Goal: Task Accomplishment & Management: Manage account settings

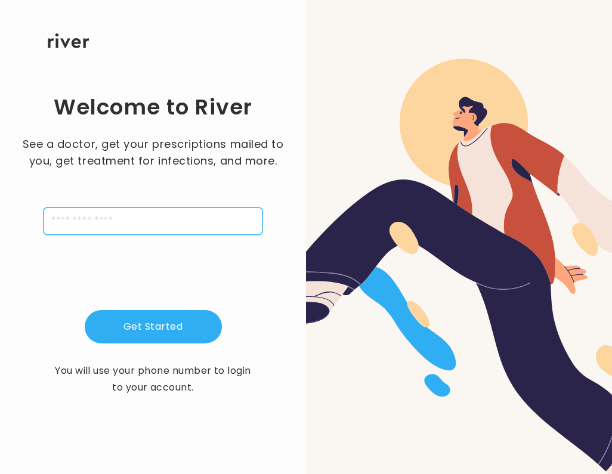
click at [138, 224] on input "tel" at bounding box center [153, 221] width 219 height 27
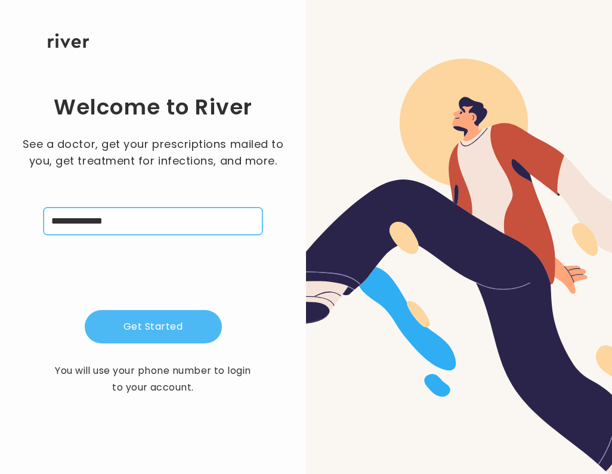
type input "**********"
click at [169, 328] on button "Get Started" at bounding box center [153, 326] width 137 height 33
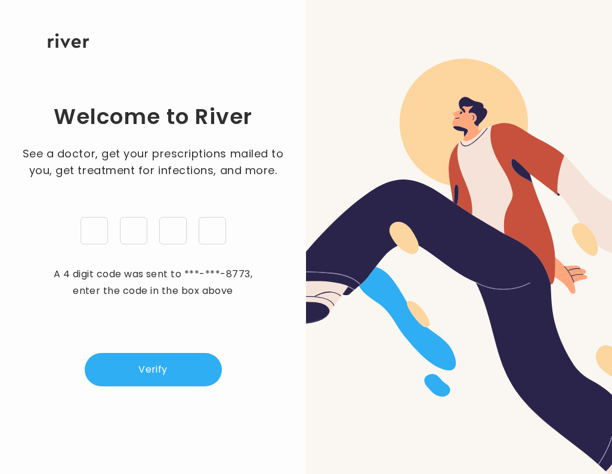
type input "*"
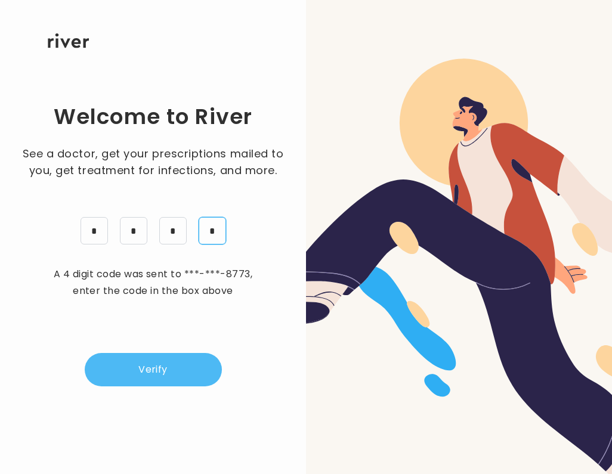
type input "*"
click at [152, 363] on button "Verify" at bounding box center [153, 369] width 137 height 33
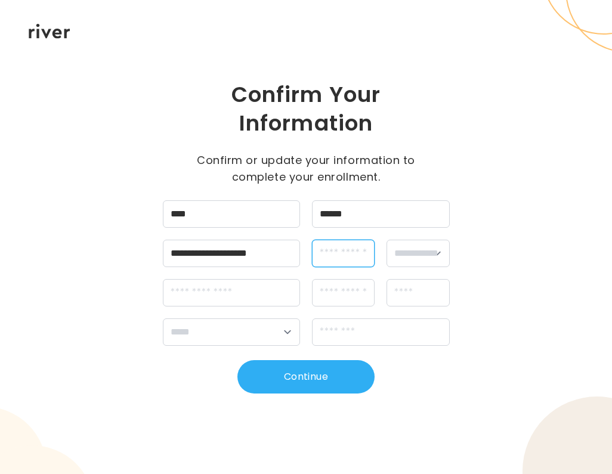
click at [357, 256] on input "dateOfBirth" at bounding box center [343, 253] width 63 height 27
type input "**********"
click at [388, 255] on div "**********" at bounding box center [306, 253] width 287 height 27
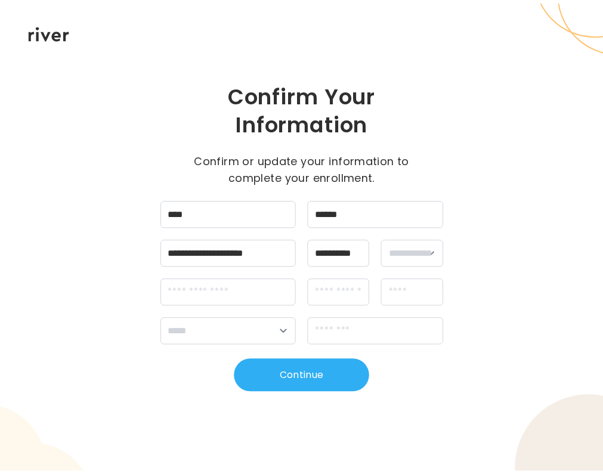
scroll to position [0, 0]
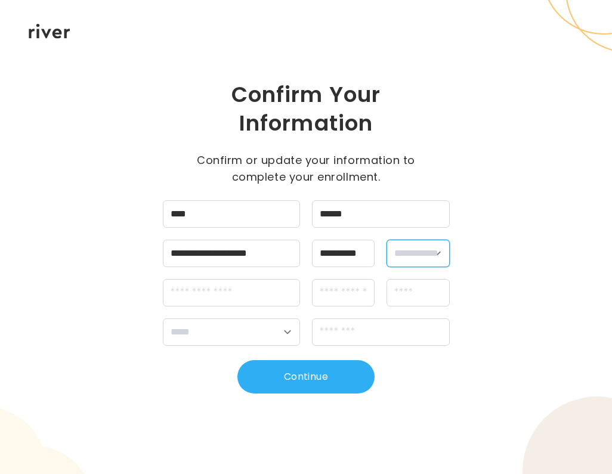
click at [416, 252] on select "**********" at bounding box center [418, 253] width 63 height 27
select select "****"
click at [387, 240] on select "**********" at bounding box center [418, 253] width 63 height 27
click at [232, 281] on input "streetAddress" at bounding box center [232, 292] width 138 height 27
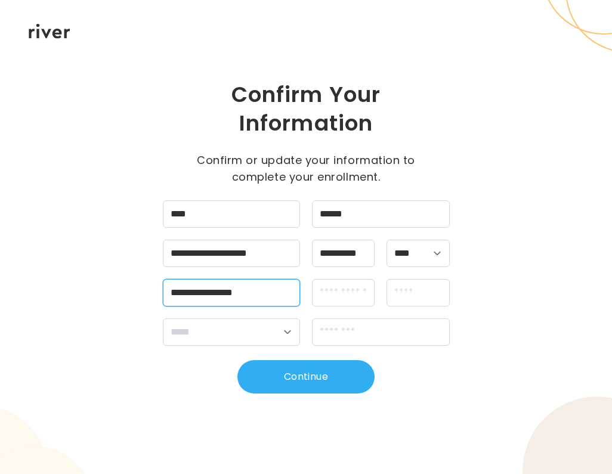
type input "**********"
click at [326, 298] on input "apt" at bounding box center [343, 292] width 63 height 27
type input "**"
click at [410, 296] on input "city" at bounding box center [418, 292] width 63 height 27
type input "********"
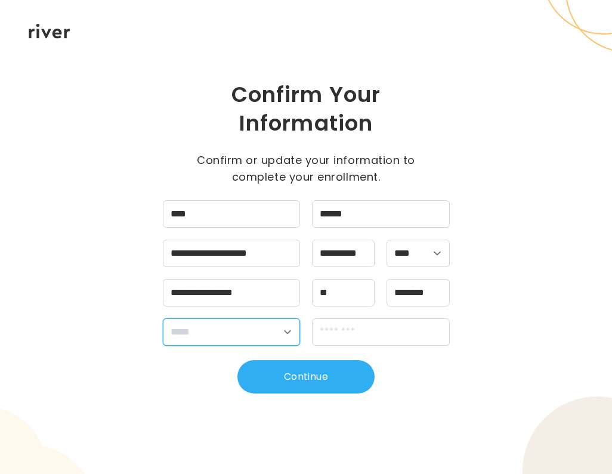
click at [224, 330] on select "**********" at bounding box center [232, 332] width 138 height 27
select select "**"
click at [163, 319] on select "**********" at bounding box center [232, 332] width 138 height 27
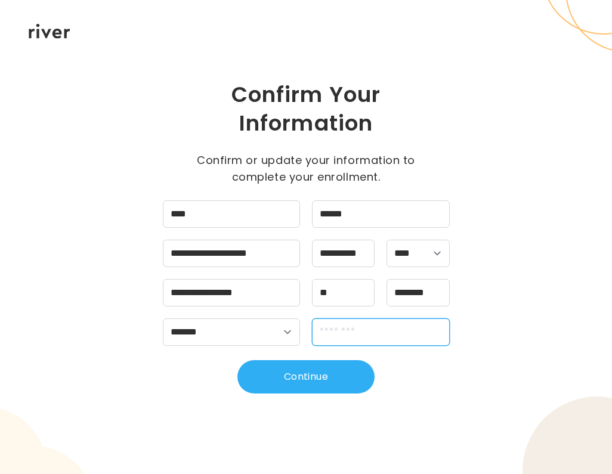
click at [378, 338] on input "zipCode" at bounding box center [381, 332] width 138 height 27
type input "*****"
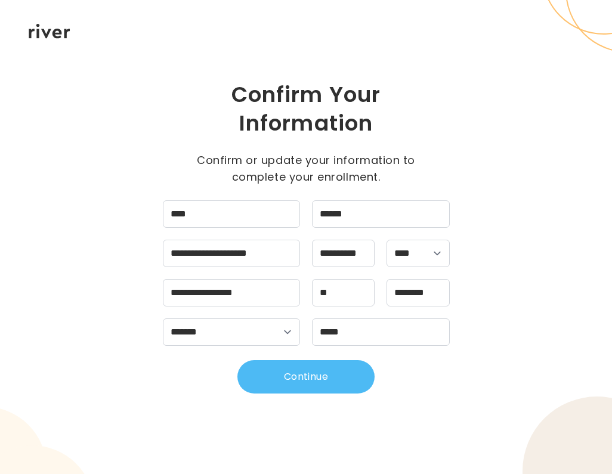
drag, startPoint x: 326, startPoint y: 378, endPoint x: 363, endPoint y: 388, distance: 38.8
click at [326, 378] on button "Continue" at bounding box center [305, 376] width 137 height 33
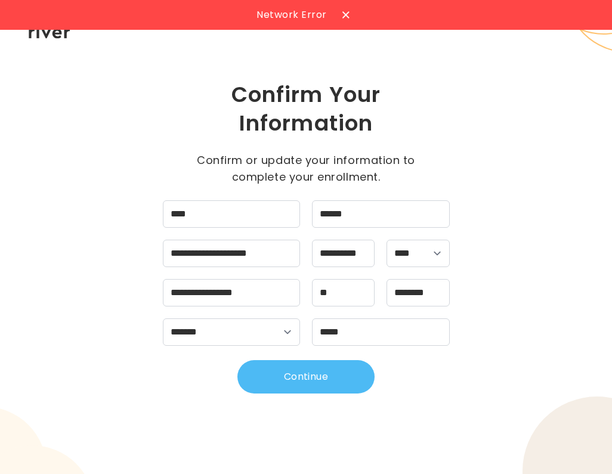
click at [288, 378] on button "Continue" at bounding box center [305, 376] width 137 height 33
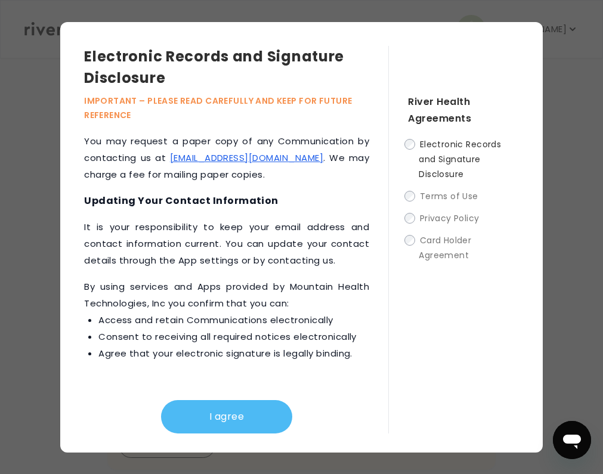
scroll to position [298, 0]
click at [220, 411] on button "I agree" at bounding box center [226, 416] width 131 height 33
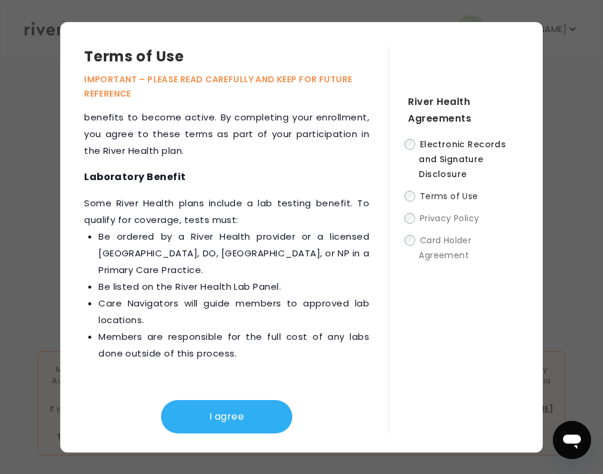
scroll to position [506, 0]
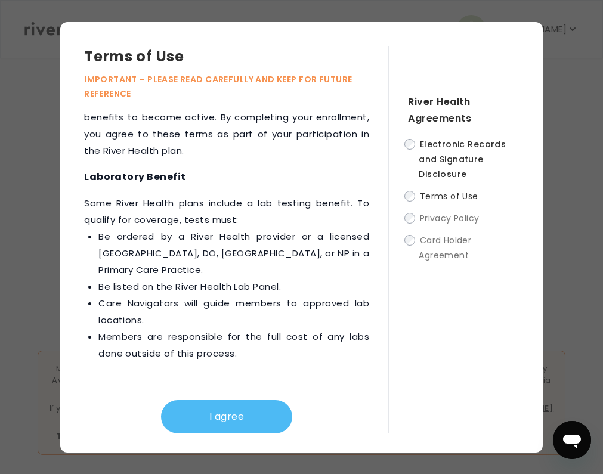
click at [217, 400] on button "I agree" at bounding box center [226, 416] width 131 height 33
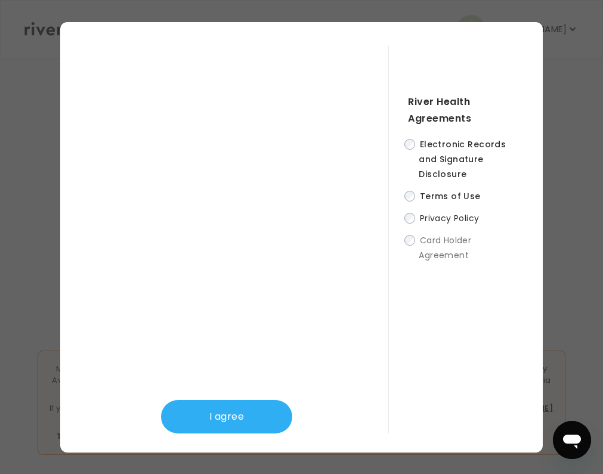
click at [370, 190] on div "I agree" at bounding box center [236, 240] width 304 height 388
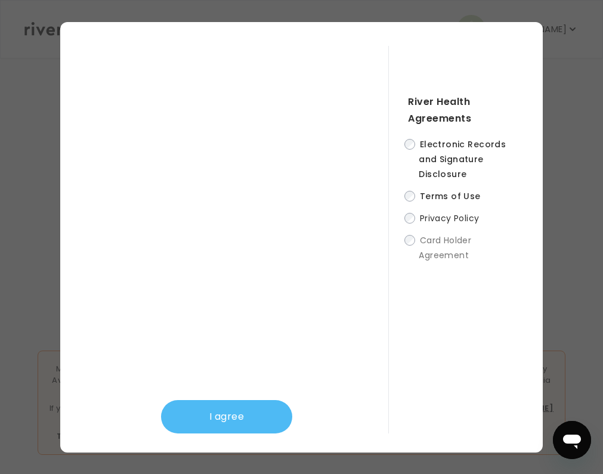
click at [232, 421] on button "I agree" at bounding box center [226, 416] width 131 height 33
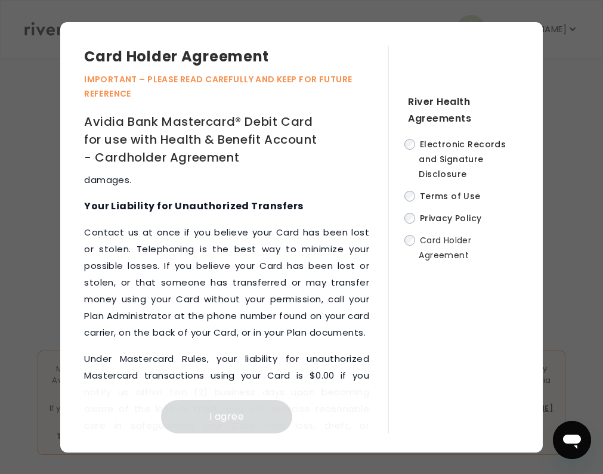
scroll to position [9177, 0]
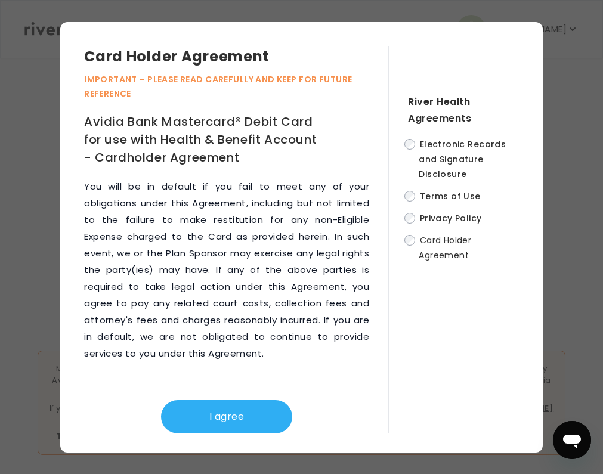
click at [234, 436] on div "Card Holder Agreement IMPORTANT – PLEASE READ CAREFULLY AND KEEP FOR FUTURE REF…" at bounding box center [301, 237] width 483 height 431
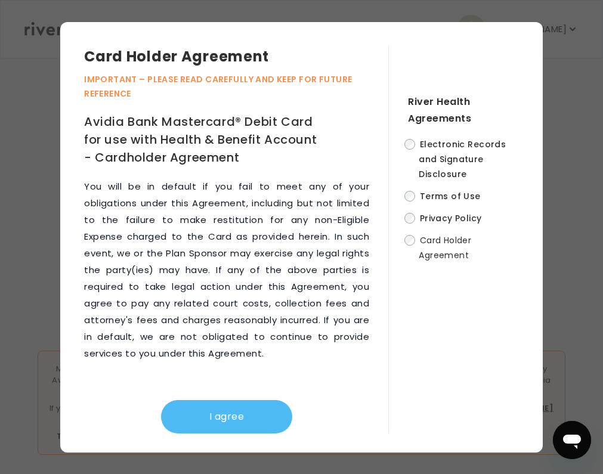
click at [262, 426] on button "I agree" at bounding box center [226, 416] width 131 height 33
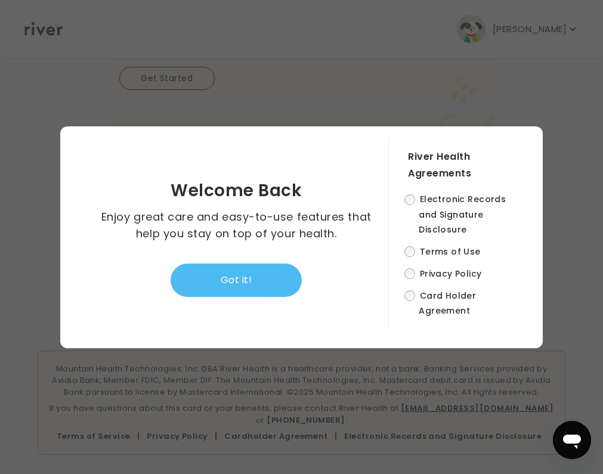
click at [249, 292] on button "Got it!" at bounding box center [236, 280] width 131 height 33
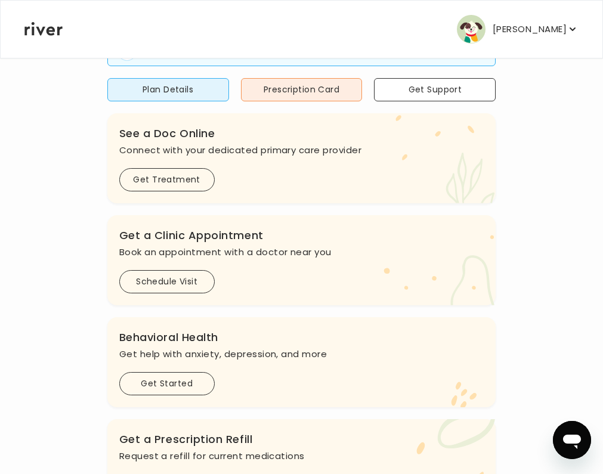
scroll to position [0, 0]
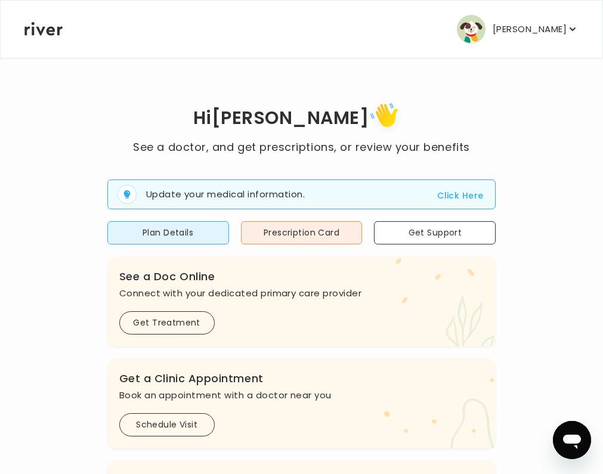
click at [524, 20] on button "[PERSON_NAME]" at bounding box center [518, 29] width 122 height 29
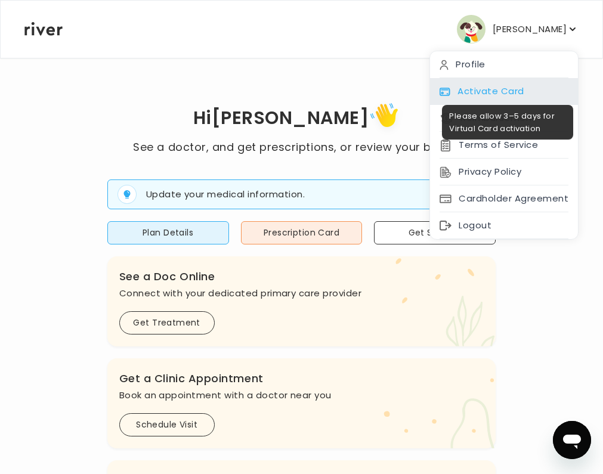
click at [493, 89] on div "Activate Card" at bounding box center [504, 91] width 148 height 27
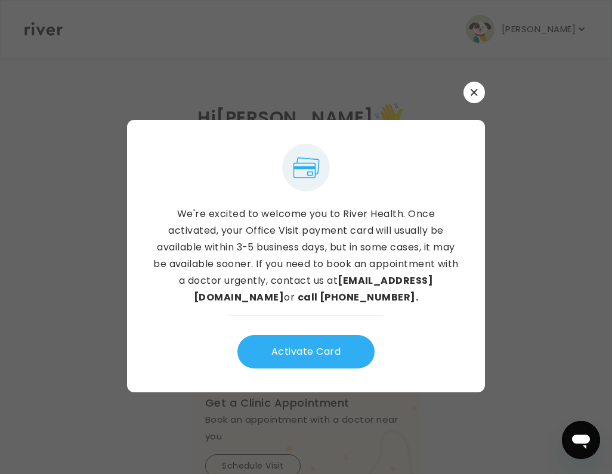
click at [472, 92] on icon "button" at bounding box center [474, 92] width 7 height 7
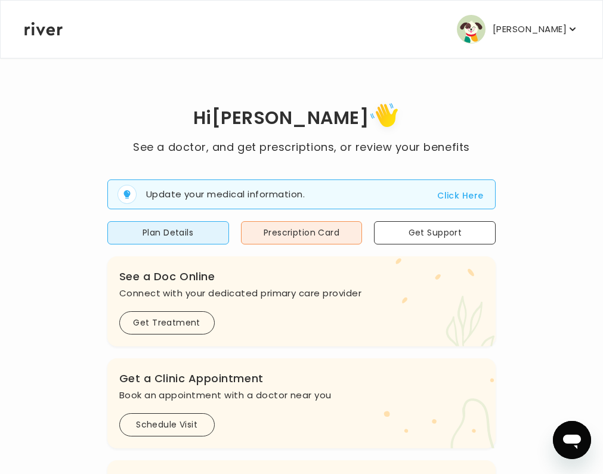
click at [544, 30] on p "[PERSON_NAME]" at bounding box center [530, 29] width 74 height 17
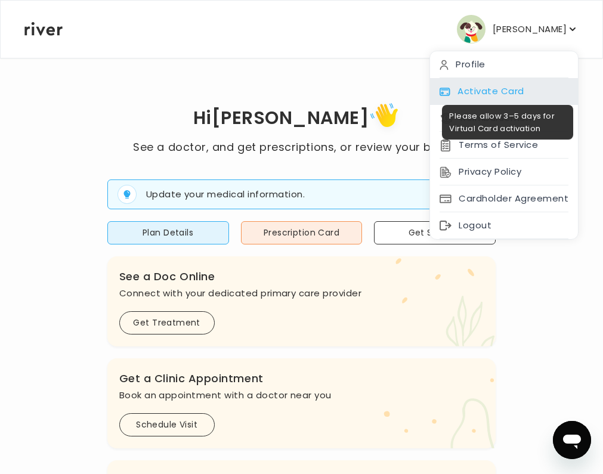
click at [468, 83] on div "Activate Card" at bounding box center [504, 91] width 148 height 27
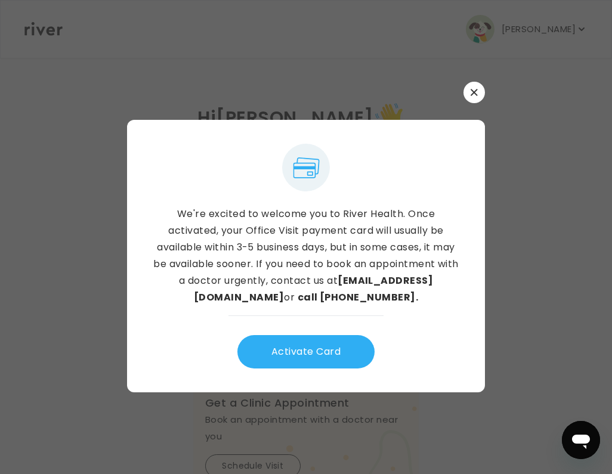
click at [478, 92] on button "button" at bounding box center [474, 92] width 21 height 21
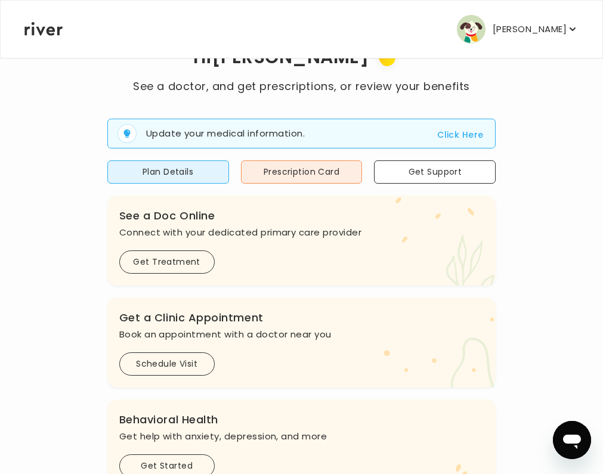
scroll to position [119, 0]
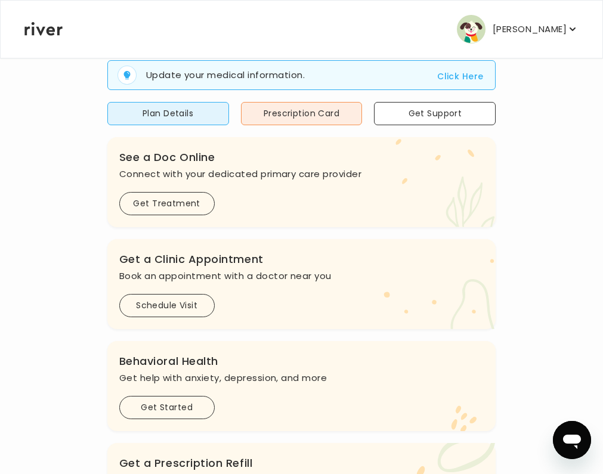
click at [528, 27] on p "[PERSON_NAME]" at bounding box center [530, 29] width 74 height 17
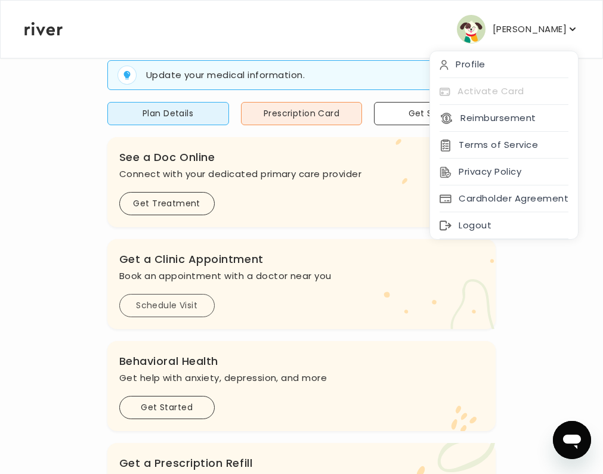
click at [215, 317] on button "Schedule Visit" at bounding box center [166, 305] width 95 height 23
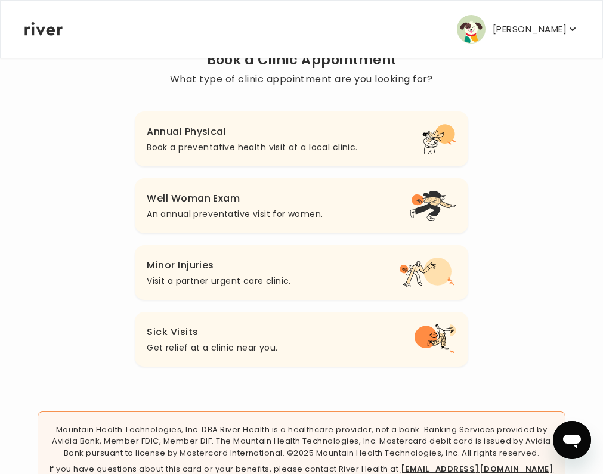
scroll to position [104, 0]
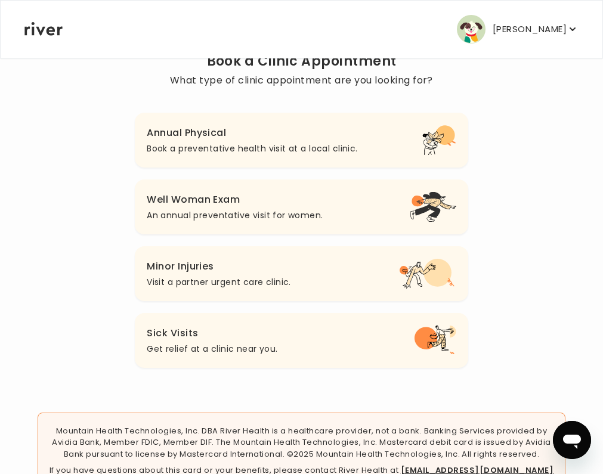
click at [238, 356] on p "Get relief at a clinic near you." at bounding box center [212, 349] width 131 height 14
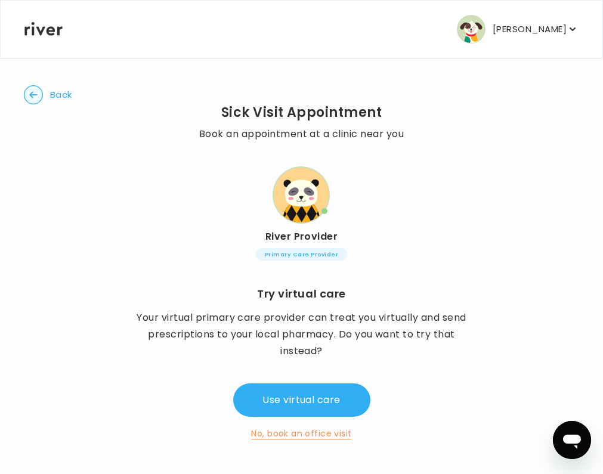
scroll to position [22, 0]
click at [300, 435] on button "No, book an office visit" at bounding box center [301, 434] width 100 height 14
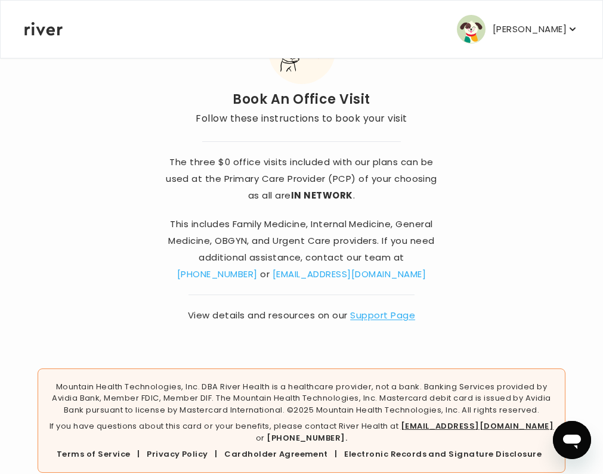
scroll to position [96, 0]
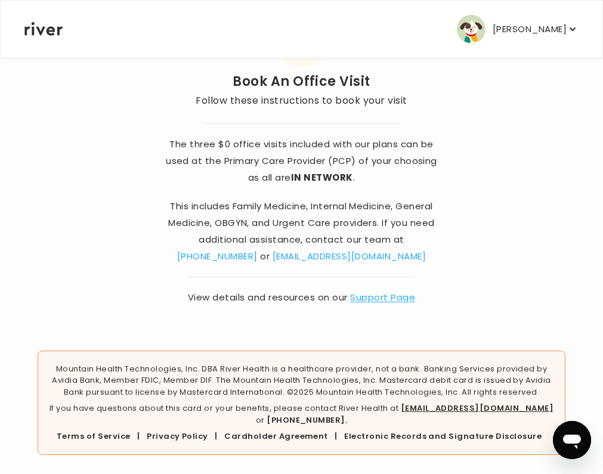
click at [362, 298] on link "Support Page" at bounding box center [382, 297] width 65 height 13
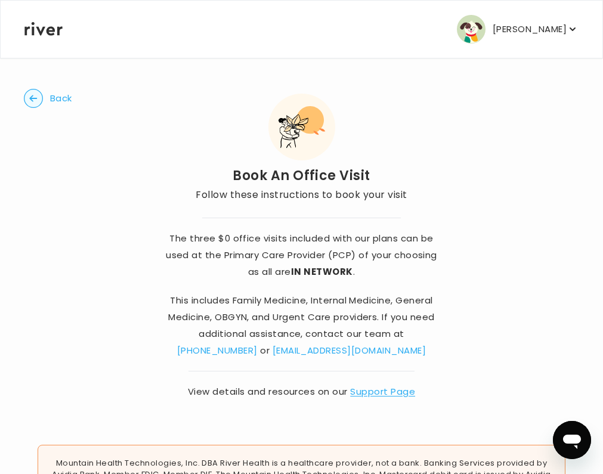
scroll to position [0, 0]
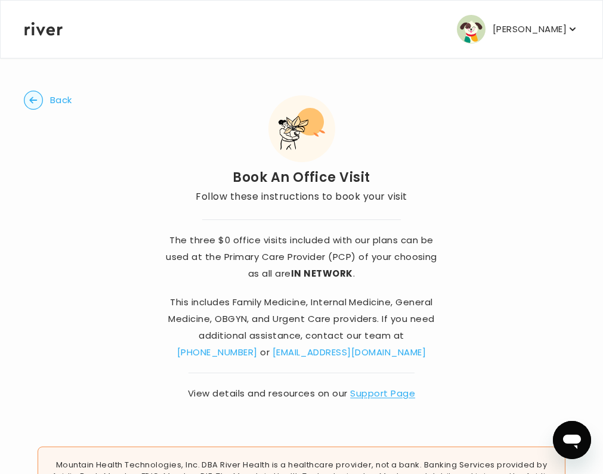
click at [522, 38] on button "[PERSON_NAME]" at bounding box center [518, 29] width 122 height 29
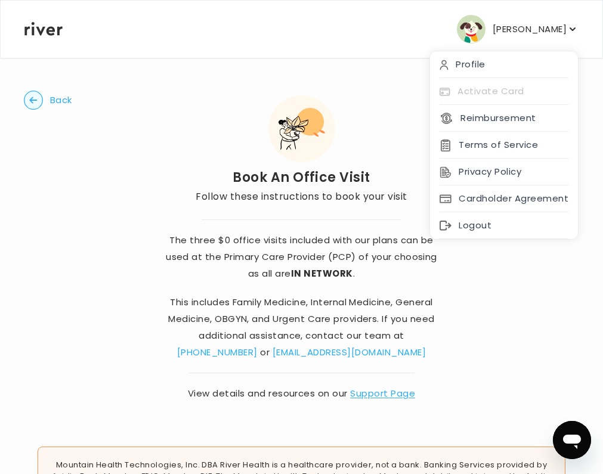
click at [187, 107] on div "Back Book An Office Visit Follow these instructions to book your visit The thre…" at bounding box center [301, 246] width 555 height 378
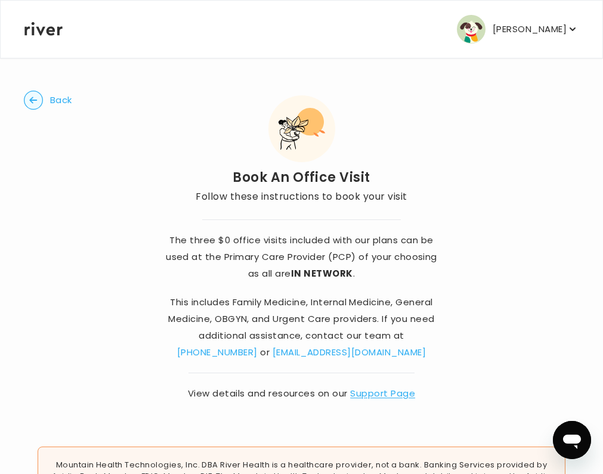
click at [32, 95] on circle "button" at bounding box center [33, 100] width 18 height 18
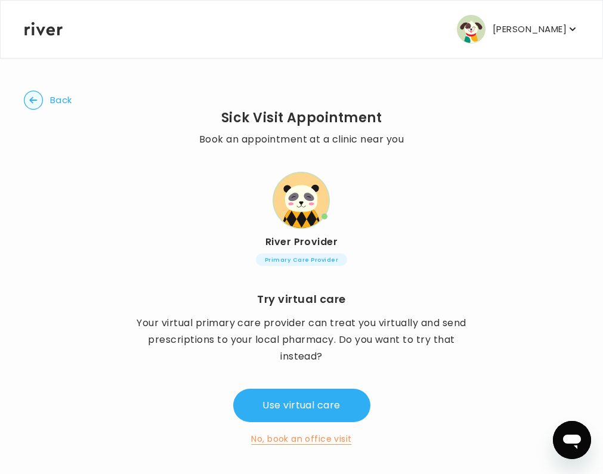
scroll to position [22, 0]
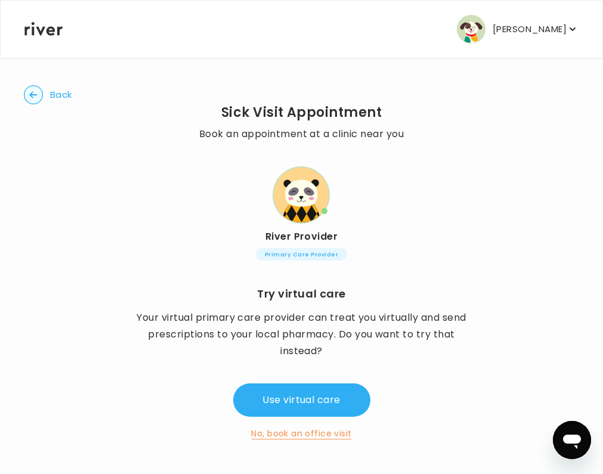
click at [308, 435] on button "No, book an office visit" at bounding box center [301, 434] width 100 height 14
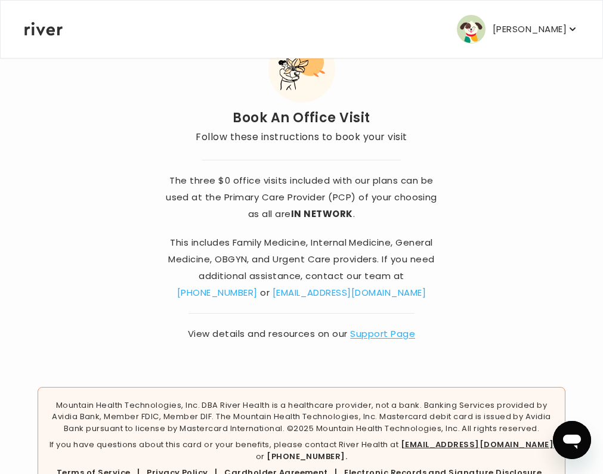
scroll to position [96, 0]
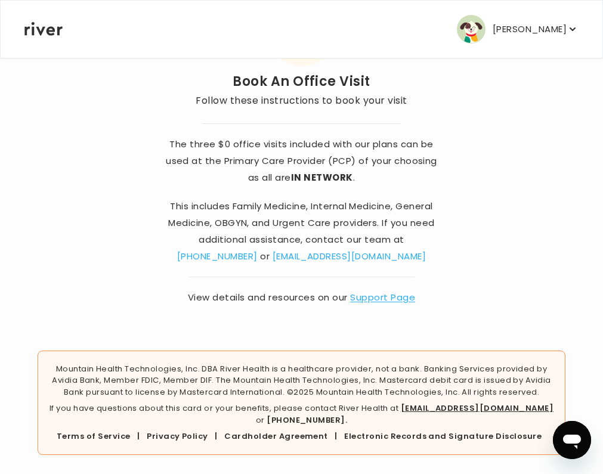
click at [368, 298] on link "Support Page" at bounding box center [382, 297] width 65 height 13
click at [532, 33] on p "[PERSON_NAME]" at bounding box center [530, 29] width 74 height 17
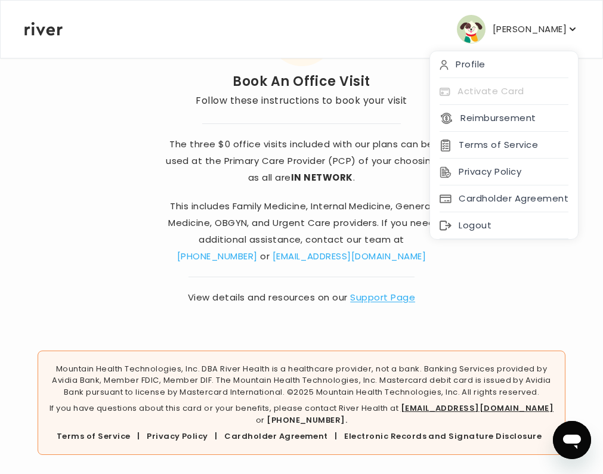
click at [40, 26] on icon at bounding box center [43, 29] width 38 height 14
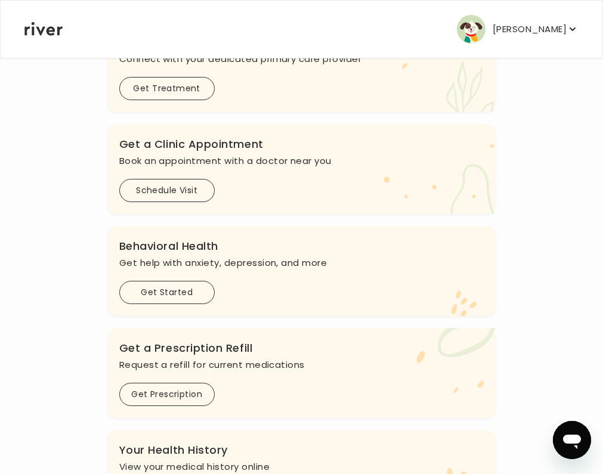
scroll to position [149, 0]
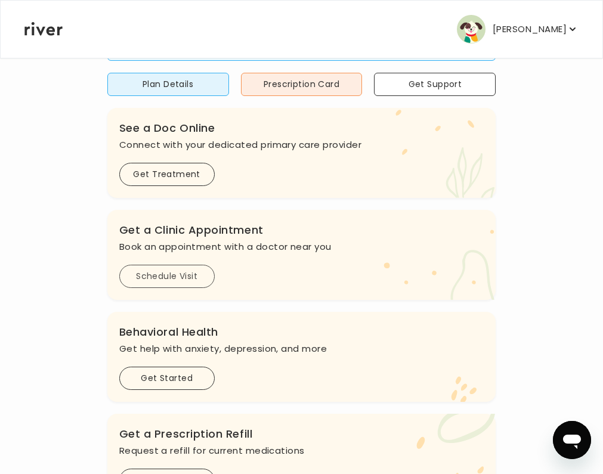
click at [215, 288] on button "Schedule Visit" at bounding box center [166, 276] width 95 height 23
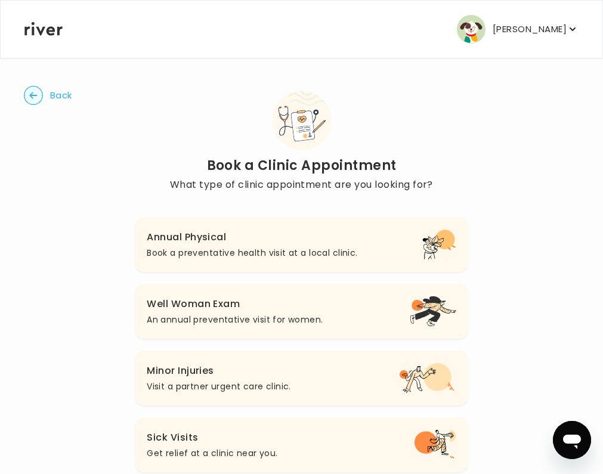
click at [268, 237] on h3 "Annual Physical" at bounding box center [252, 237] width 211 height 17
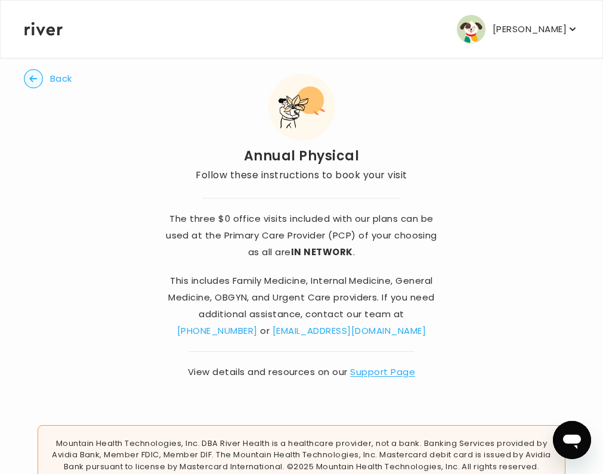
scroll to position [60, 0]
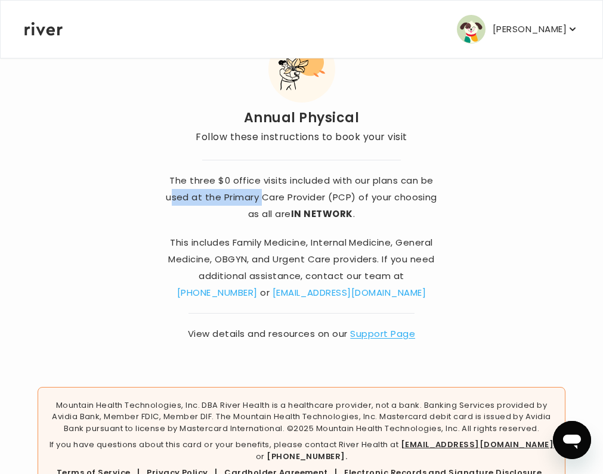
drag, startPoint x: 173, startPoint y: 200, endPoint x: 264, endPoint y: 198, distance: 91.3
click at [264, 198] on p "The three $0 office visits included with our plans can be used at the Primary C…" at bounding box center [301, 197] width 283 height 50
drag, startPoint x: 294, startPoint y: 214, endPoint x: 328, endPoint y: 214, distance: 34.0
click at [323, 214] on p "The three $0 office visits included with our plans can be used at the Primary C…" at bounding box center [301, 197] width 283 height 50
click at [364, 214] on p "The three $0 office visits included with our plans can be used at the Primary C…" at bounding box center [301, 197] width 283 height 50
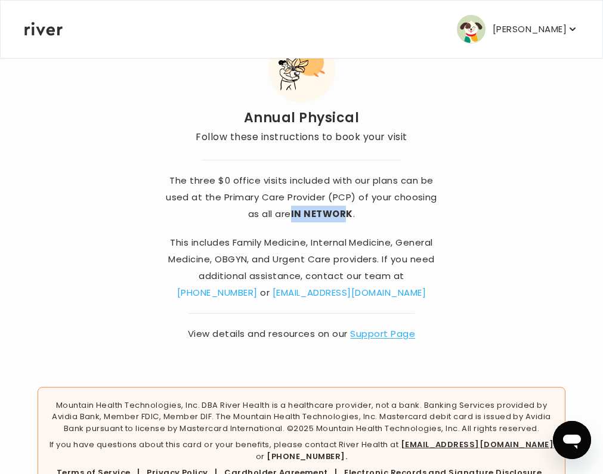
drag, startPoint x: 295, startPoint y: 215, endPoint x: 359, endPoint y: 215, distance: 63.8
click at [348, 216] on strong "IN NETWORK" at bounding box center [322, 214] width 62 height 13
click at [360, 215] on p "The three $0 office visits included with our plans can be used at the Primary C…" at bounding box center [301, 197] width 283 height 50
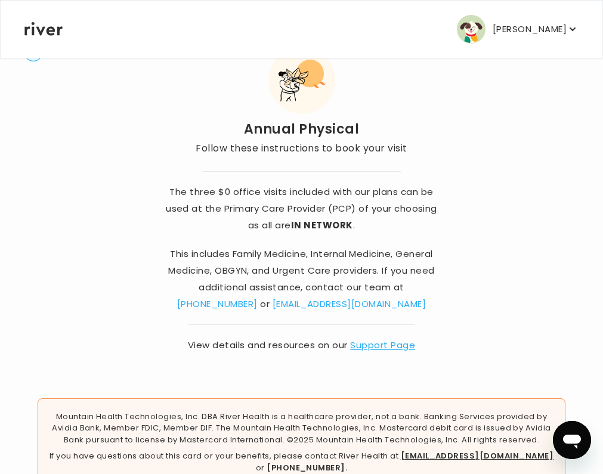
scroll to position [0, 0]
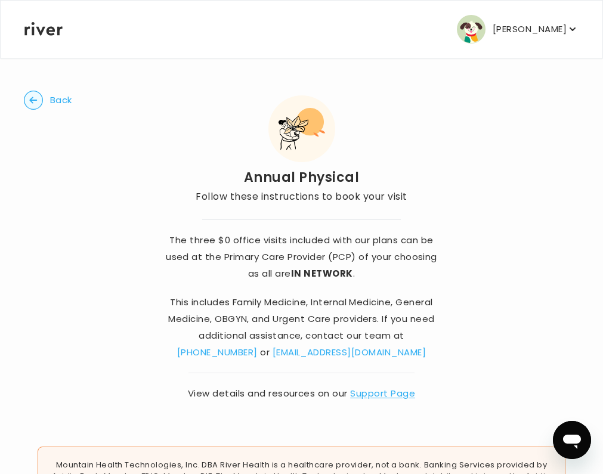
click at [519, 25] on p "[PERSON_NAME]" at bounding box center [530, 29] width 74 height 17
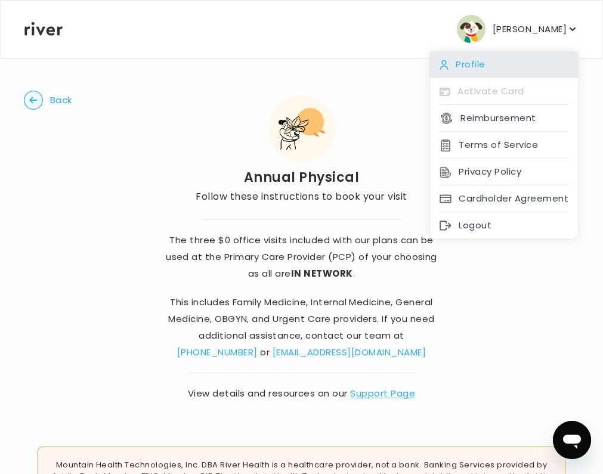
click at [477, 64] on div "Profile" at bounding box center [504, 64] width 148 height 27
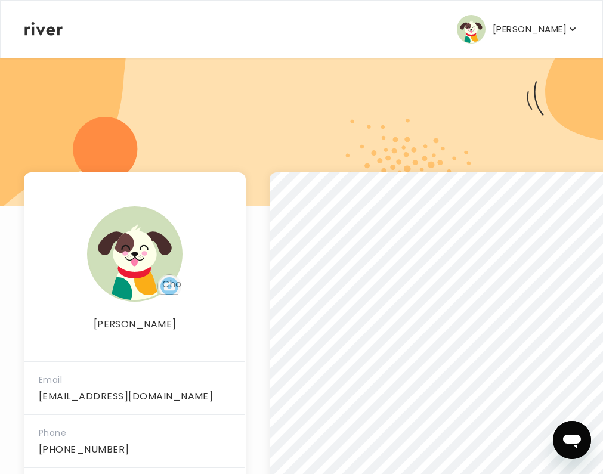
scroll to position [209, 0]
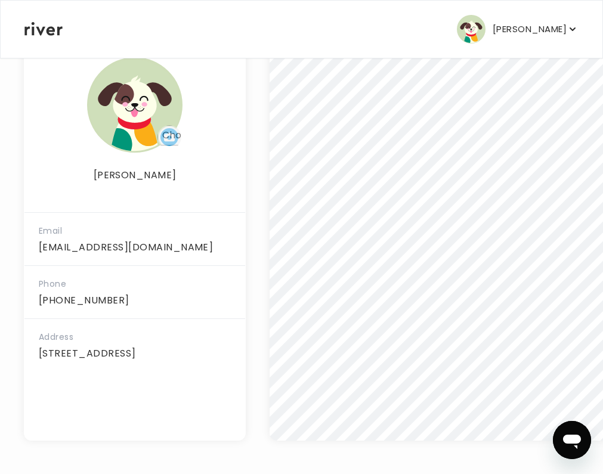
click at [517, 31] on p "[PERSON_NAME]" at bounding box center [530, 29] width 74 height 17
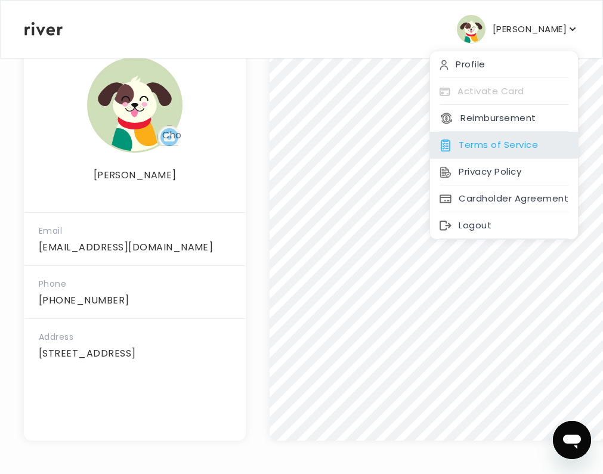
click at [498, 143] on div "Terms of Service" at bounding box center [504, 145] width 148 height 27
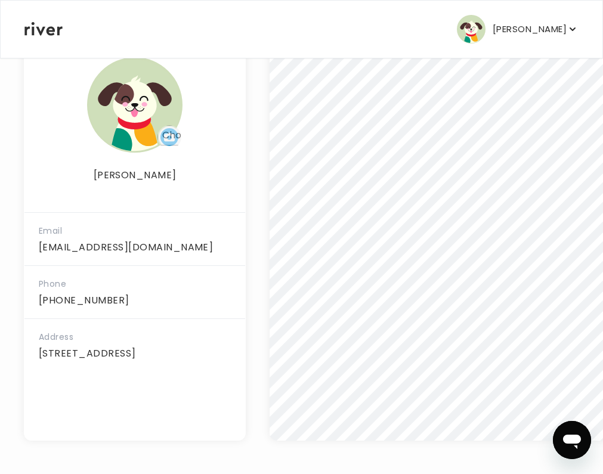
click at [547, 26] on p "[PERSON_NAME]" at bounding box center [530, 29] width 74 height 17
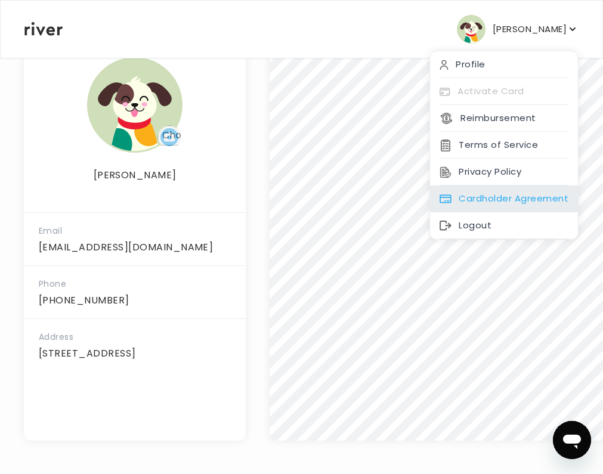
click at [491, 200] on div "Cardholder Agreement" at bounding box center [504, 199] width 148 height 27
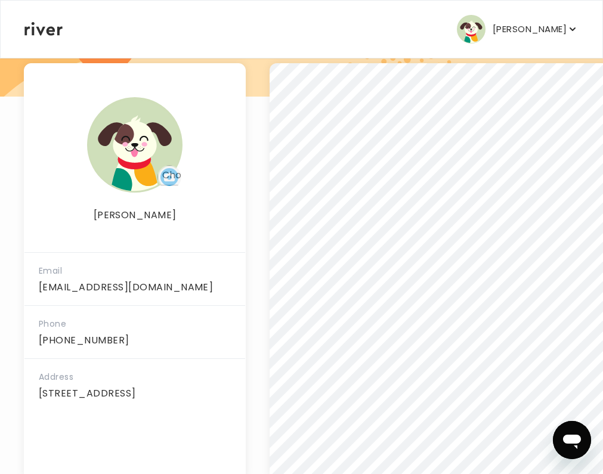
scroll to position [150, 0]
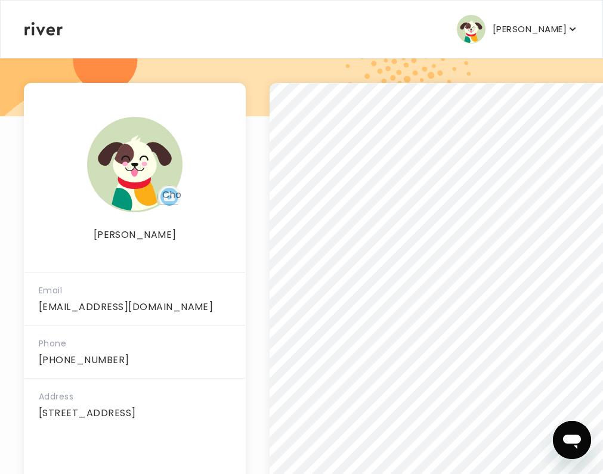
click at [538, 27] on p "[PERSON_NAME]" at bounding box center [530, 29] width 74 height 17
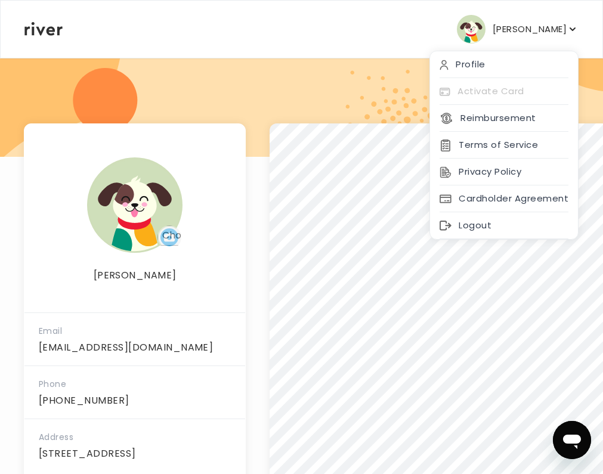
scroll to position [90, 0]
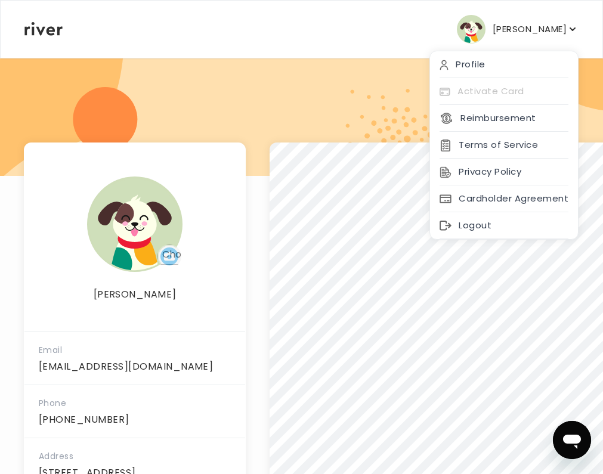
click at [52, 36] on div "[PERSON_NAME] Profile Activate Card Reimbursement Terms of Service Privacy Poli…" at bounding box center [301, 29] width 554 height 57
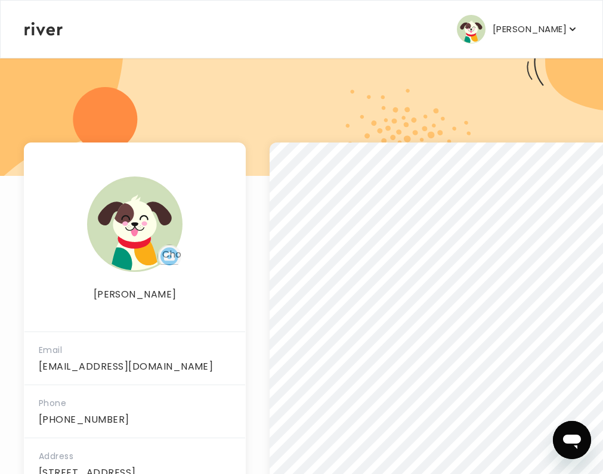
click at [50, 29] on icon at bounding box center [43, 29] width 38 height 14
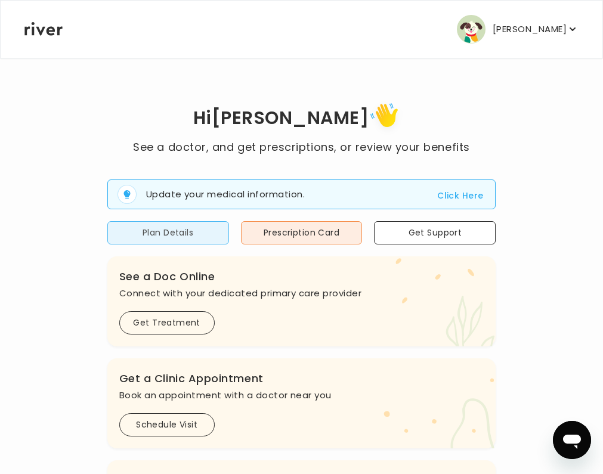
click at [229, 243] on button "Plan Details" at bounding box center [168, 232] width 122 height 23
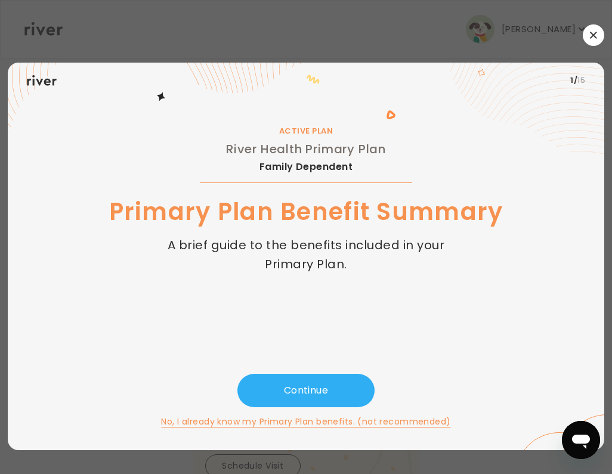
drag, startPoint x: 592, startPoint y: 35, endPoint x: 504, endPoint y: 82, distance: 100.4
click at [591, 36] on icon "button" at bounding box center [593, 35] width 7 height 7
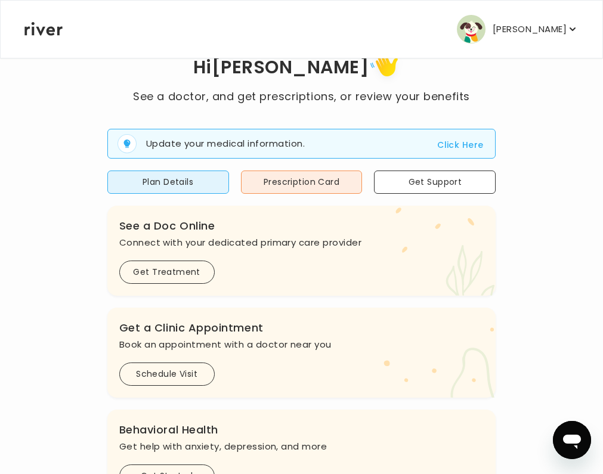
scroll to position [119, 0]
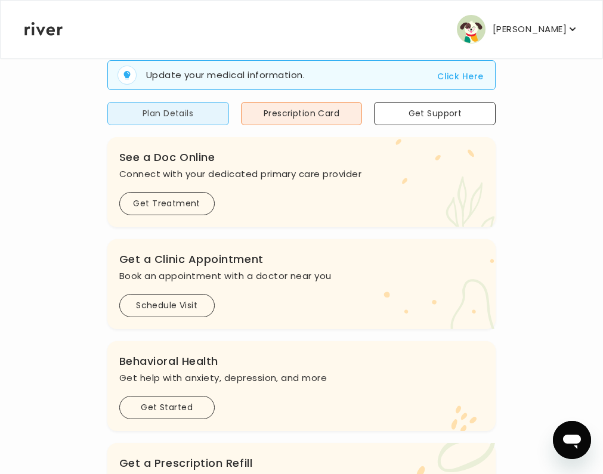
click at [229, 121] on button "Plan Details" at bounding box center [168, 113] width 122 height 23
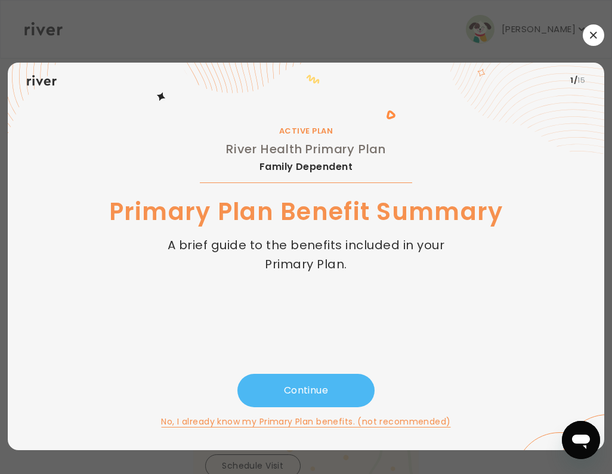
click at [301, 376] on button "Continue" at bounding box center [305, 390] width 137 height 33
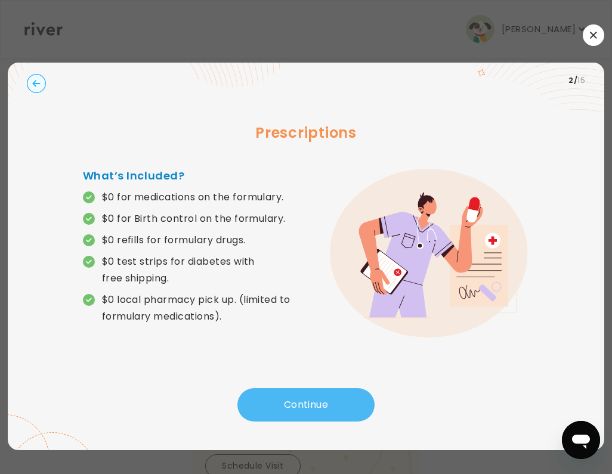
click at [300, 397] on button "Continue" at bounding box center [305, 404] width 137 height 33
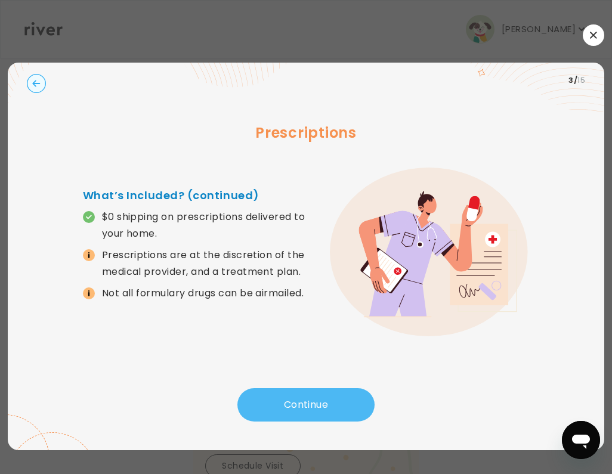
click at [302, 401] on button "Continue" at bounding box center [305, 404] width 137 height 33
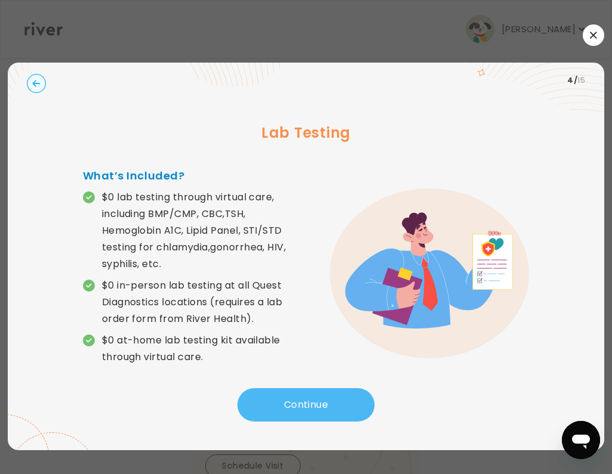
click at [302, 406] on button "Continue" at bounding box center [305, 404] width 137 height 33
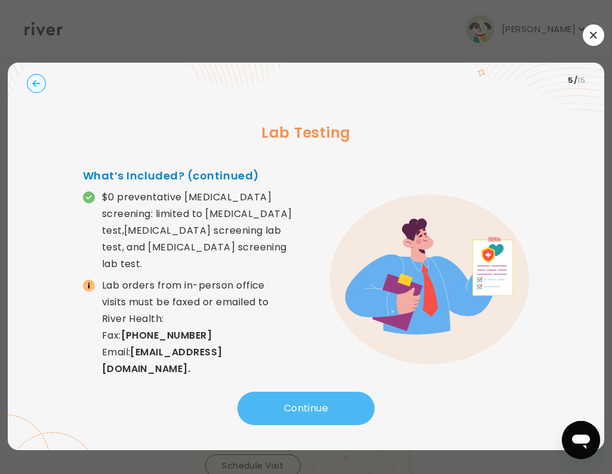
click at [302, 406] on button "Continue" at bounding box center [305, 408] width 137 height 33
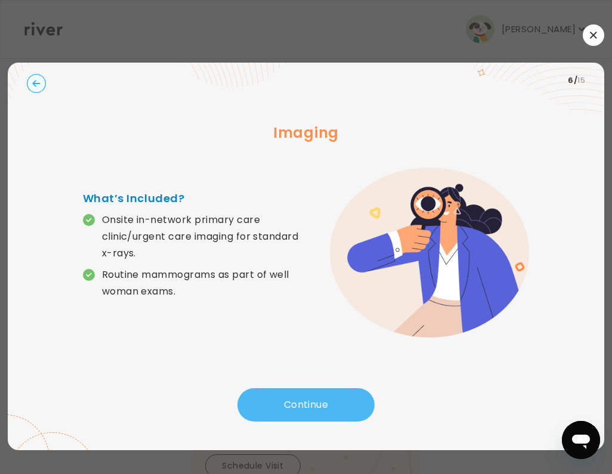
click at [302, 406] on button "Continue" at bounding box center [305, 404] width 137 height 33
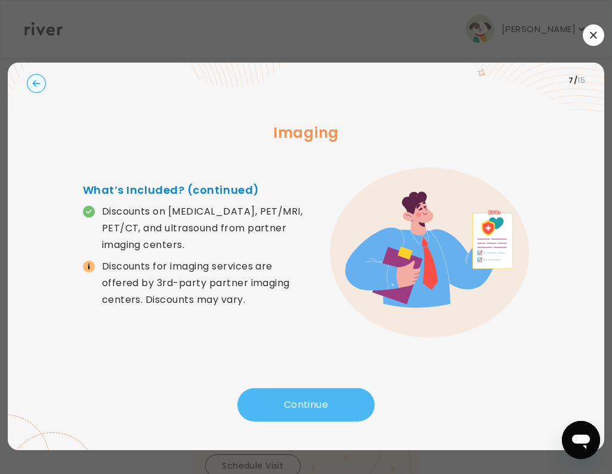
click at [302, 406] on button "Continue" at bounding box center [305, 404] width 137 height 33
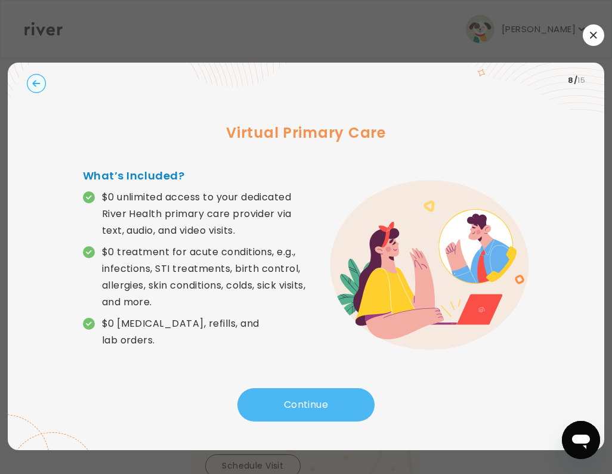
click at [302, 406] on button "Continue" at bounding box center [305, 404] width 137 height 33
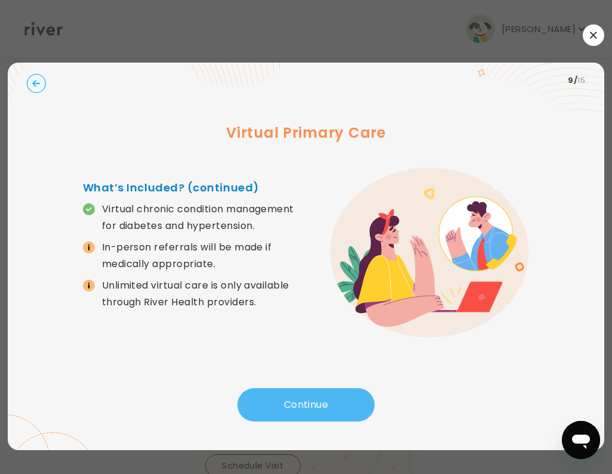
click at [302, 406] on button "Continue" at bounding box center [305, 404] width 137 height 33
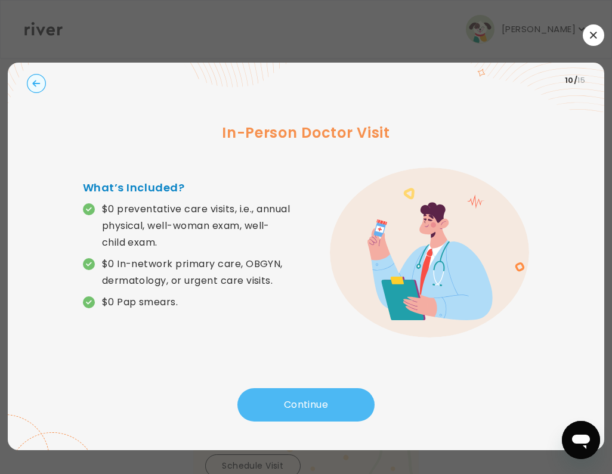
click at [302, 406] on button "Continue" at bounding box center [305, 404] width 137 height 33
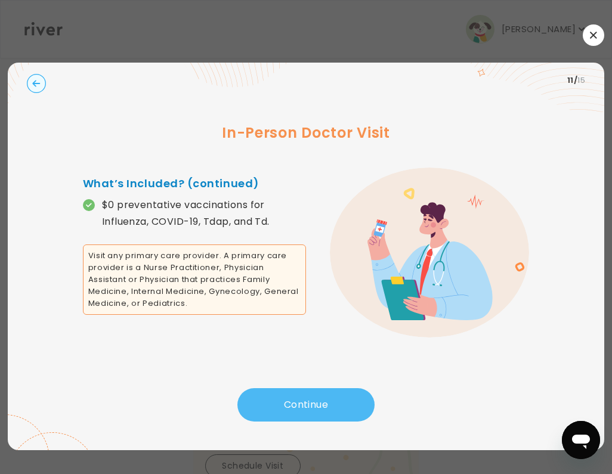
click at [302, 406] on button "Continue" at bounding box center [305, 404] width 137 height 33
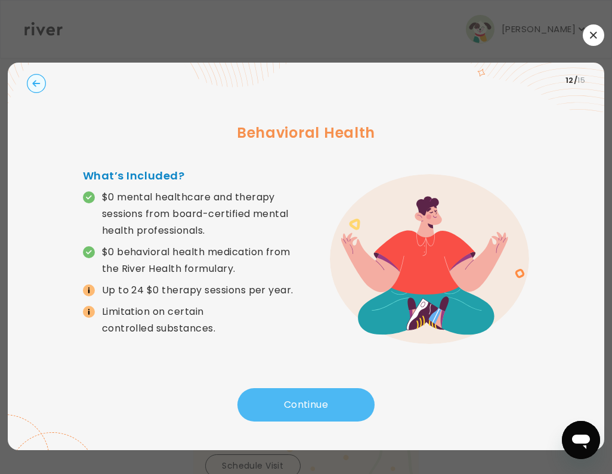
click at [302, 406] on button "Continue" at bounding box center [305, 404] width 137 height 33
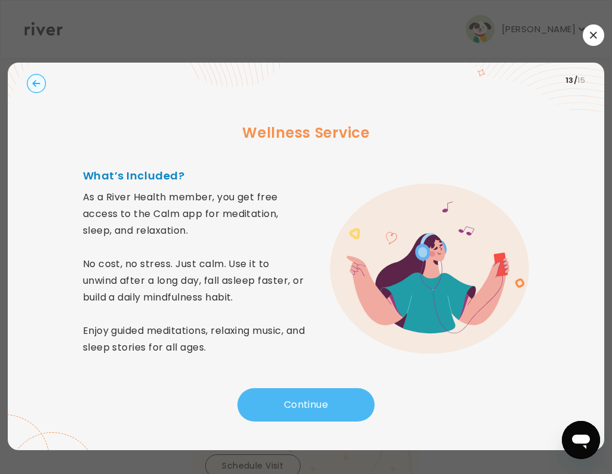
click at [302, 406] on button "Continue" at bounding box center [305, 404] width 137 height 33
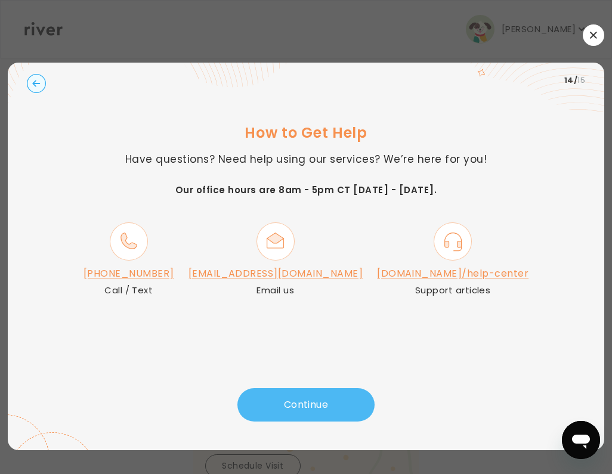
click at [314, 398] on button "Continue" at bounding box center [305, 404] width 137 height 33
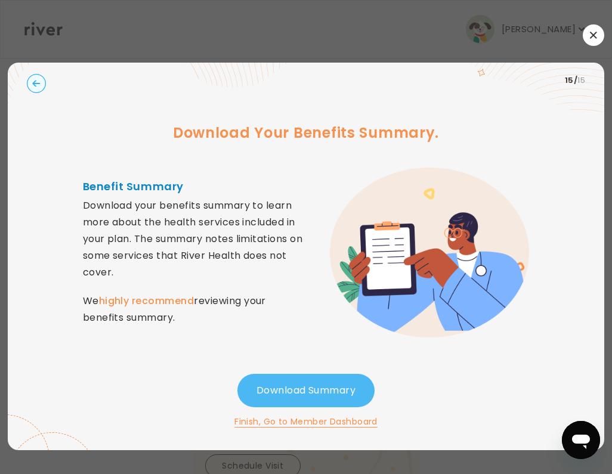
click at [260, 394] on button "Download Summary" at bounding box center [305, 390] width 137 height 33
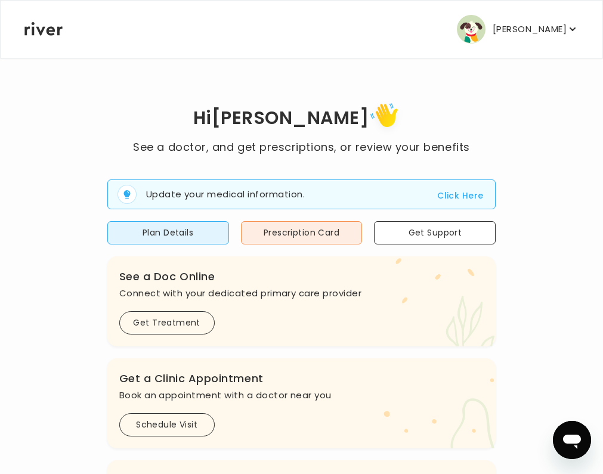
click at [506, 13] on div "[PERSON_NAME] Profile Activate Card Reimbursement Terms of Service Privacy Poli…" at bounding box center [301, 29] width 554 height 57
click at [507, 20] on button "[PERSON_NAME]" at bounding box center [518, 29] width 122 height 29
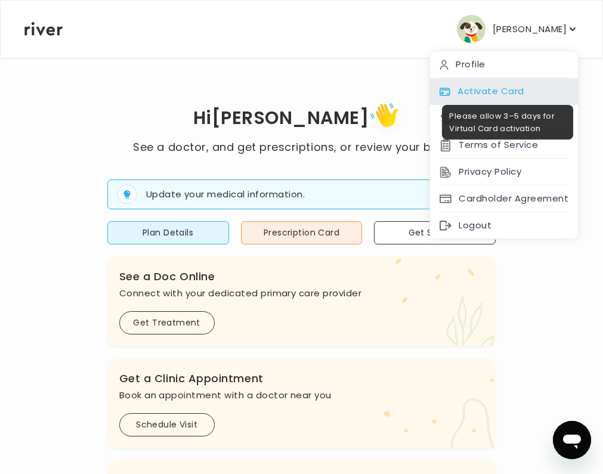
click at [489, 85] on div "Activate Card" at bounding box center [504, 91] width 148 height 27
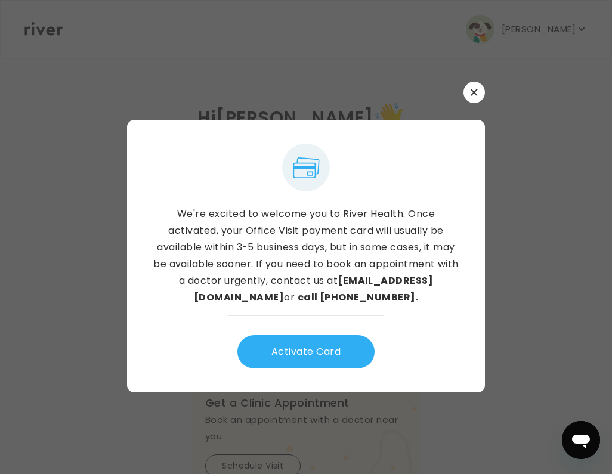
click at [477, 92] on icon "button" at bounding box center [474, 92] width 7 height 7
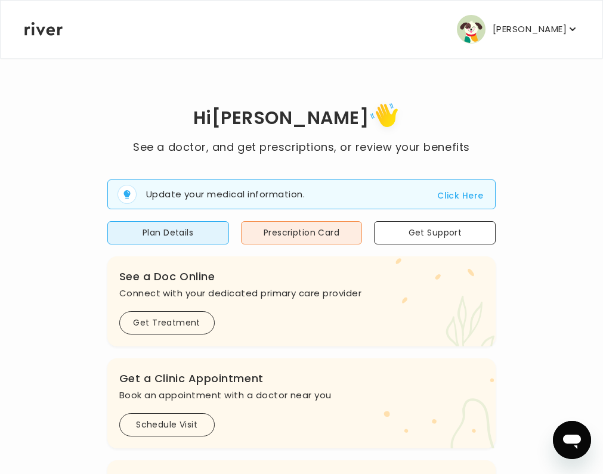
click at [515, 40] on button "[PERSON_NAME]" at bounding box center [518, 29] width 122 height 29
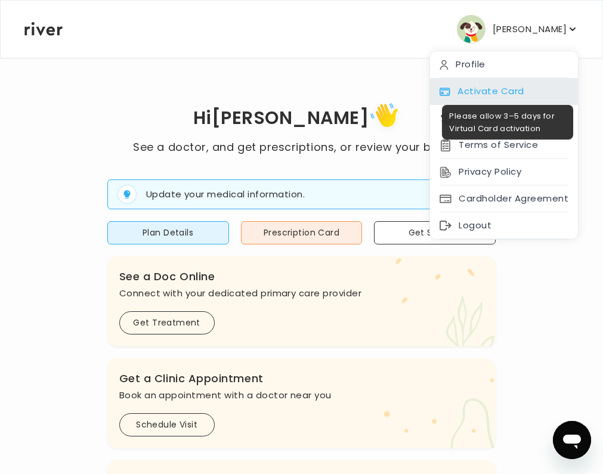
click at [492, 88] on div "Activate Card" at bounding box center [504, 91] width 148 height 27
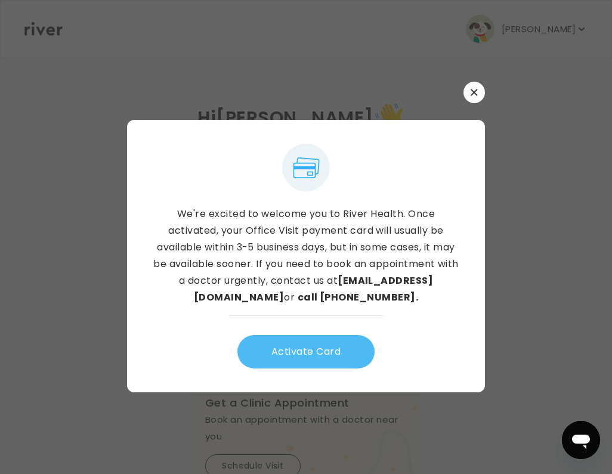
click at [297, 345] on button "Activate Card" at bounding box center [305, 351] width 137 height 33
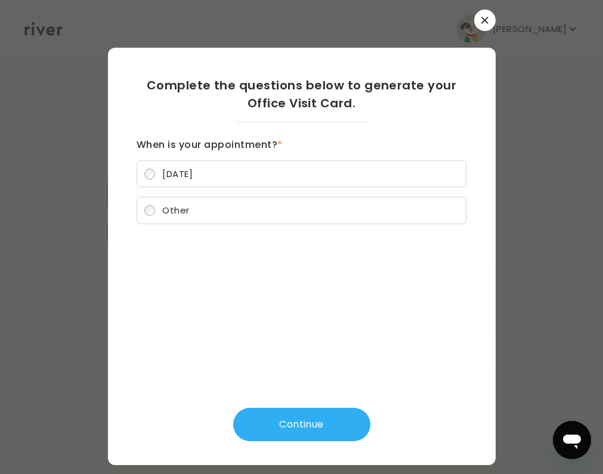
click at [184, 171] on span "[DATE]" at bounding box center [177, 174] width 30 height 13
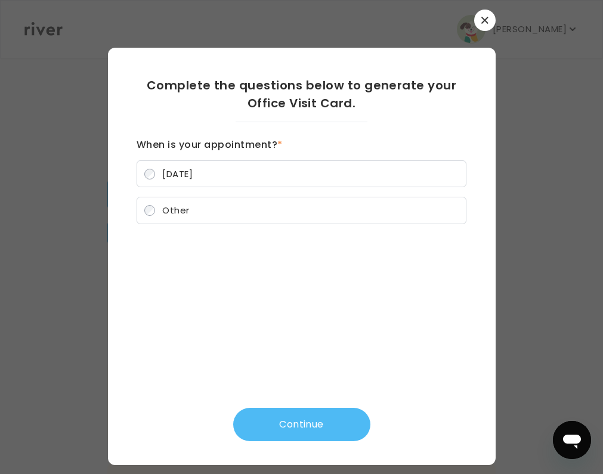
click at [294, 420] on button "Continue" at bounding box center [301, 424] width 137 height 33
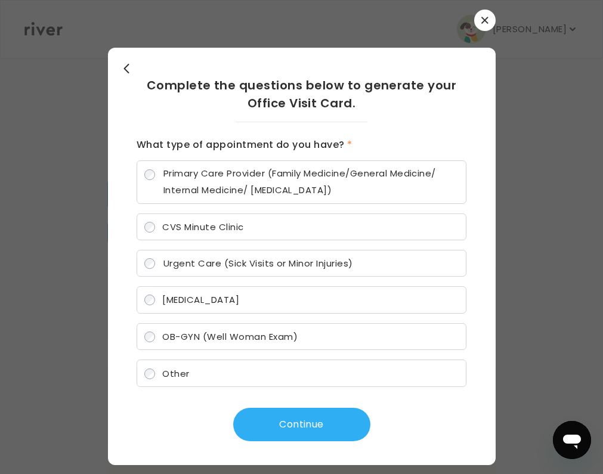
click at [481, 18] on icon "button" at bounding box center [484, 20] width 7 height 7
